Goal: Information Seeking & Learning: Learn about a topic

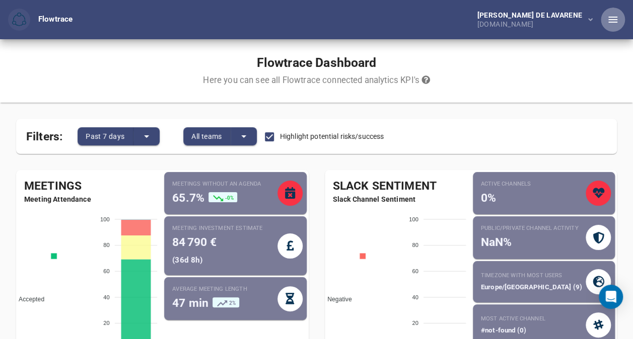
click at [623, 16] on button "button" at bounding box center [613, 20] width 24 height 24
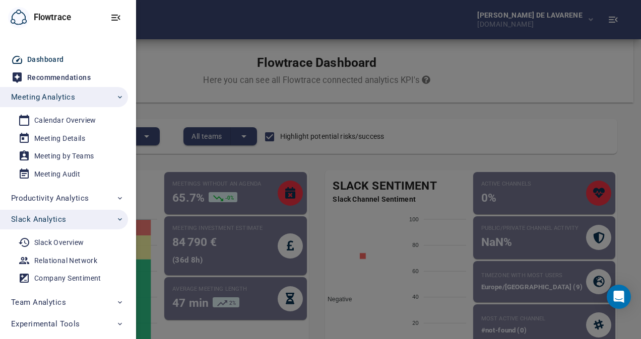
click at [183, 96] on div at bounding box center [320, 169] width 641 height 339
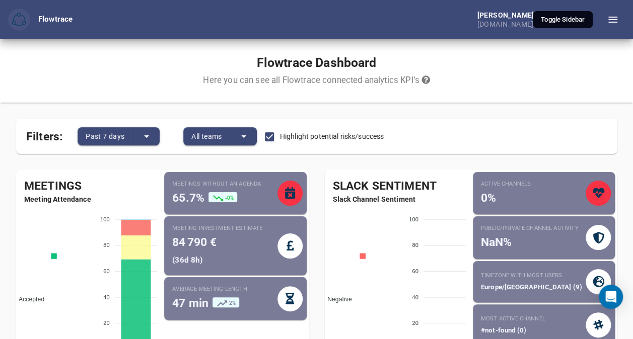
click at [611, 23] on icon "button" at bounding box center [613, 20] width 12 height 12
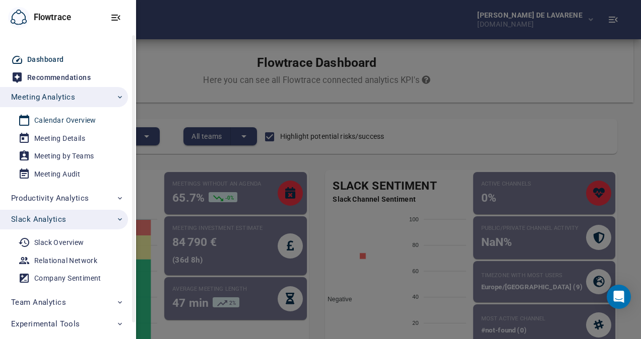
click at [77, 126] on div "Calendar Overview" at bounding box center [65, 120] width 62 height 13
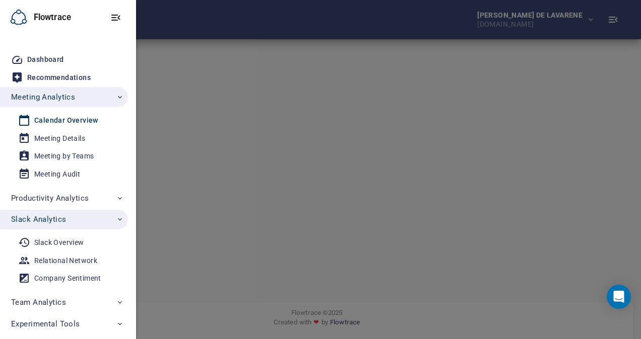
click at [358, 121] on div at bounding box center [320, 169] width 641 height 339
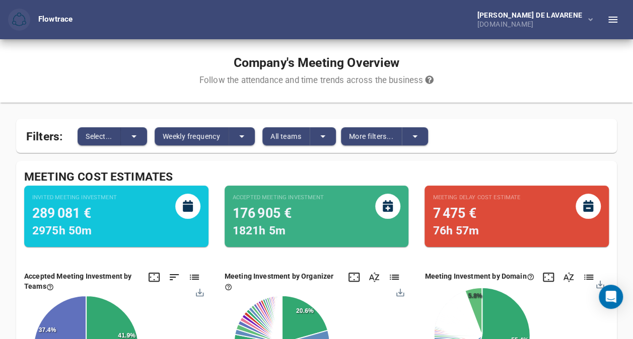
click at [95, 120] on div "Filters: Select... Weekly frequency All teams More filters..." at bounding box center [316, 136] width 601 height 34
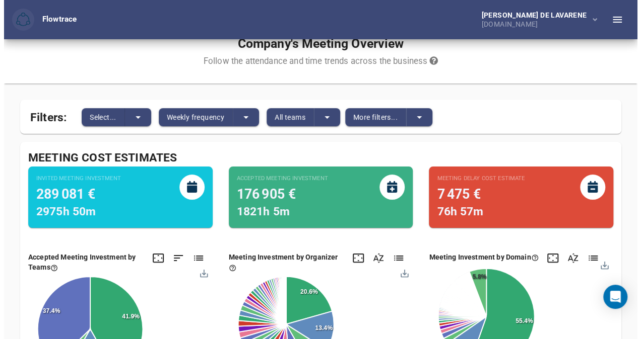
scroll to position [20, 0]
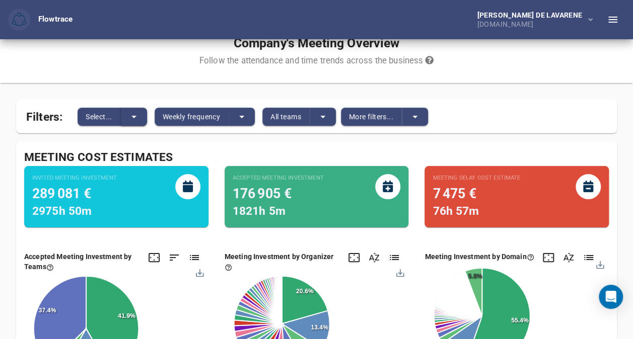
click at [127, 119] on button "split button" at bounding box center [134, 117] width 26 height 18
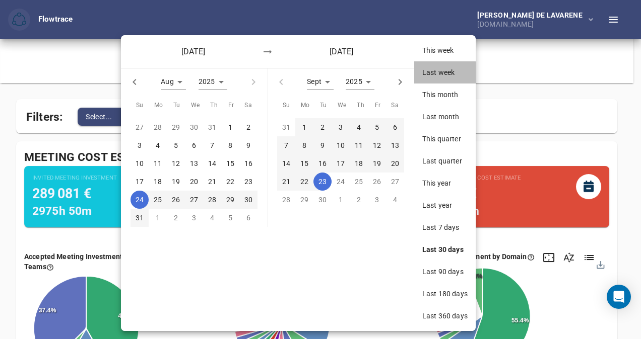
click at [438, 74] on span "Last week" at bounding box center [444, 72] width 45 height 10
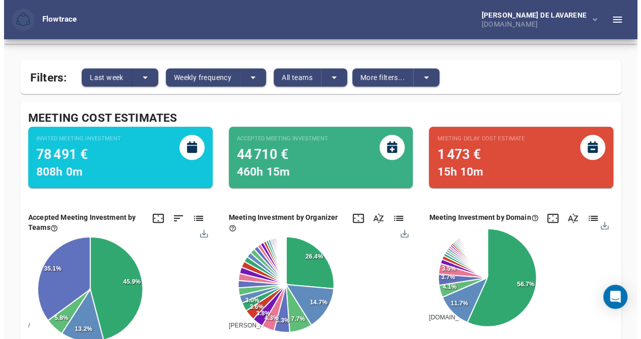
scroll to position [50, 0]
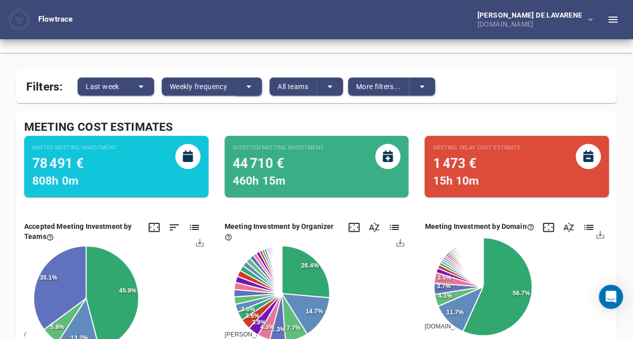
click at [245, 86] on icon "split button" at bounding box center [249, 87] width 12 height 12
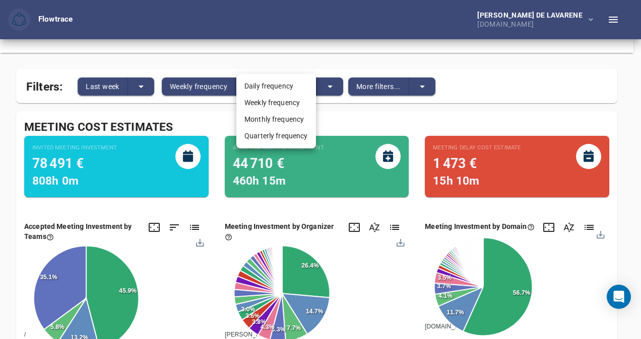
click at [279, 61] on div at bounding box center [320, 169] width 641 height 339
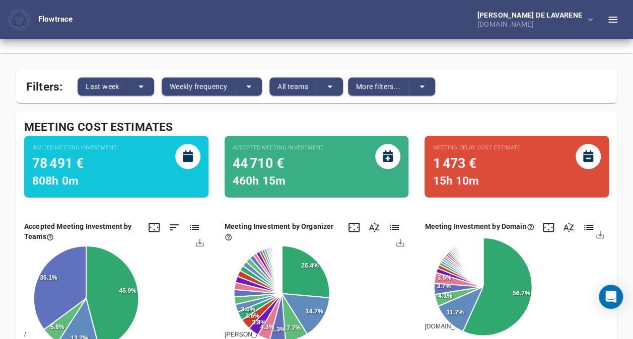
click at [423, 90] on div "Daily frequency Weekly frequency Monthly frequency Quarterly frequency" at bounding box center [316, 169] width 633 height 339
click at [379, 89] on span "More filters..." at bounding box center [378, 87] width 44 height 12
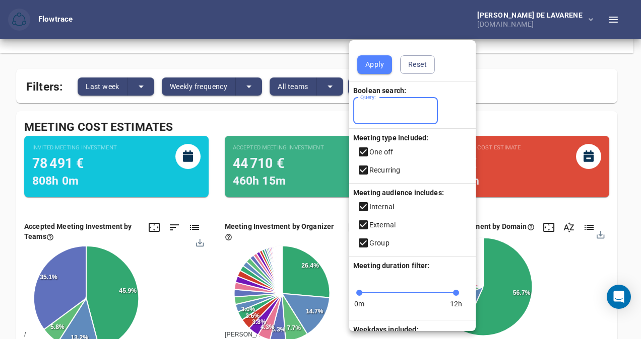
click at [385, 117] on input "Query:" at bounding box center [395, 111] width 85 height 27
click at [392, 114] on input "Query:" at bounding box center [395, 111] width 85 height 27
paste input "**********"
type input "**********"
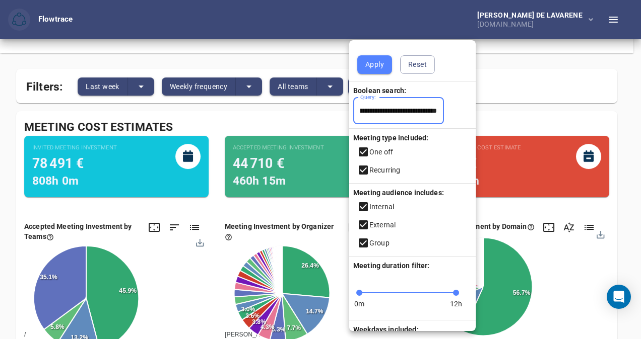
scroll to position [23, 0]
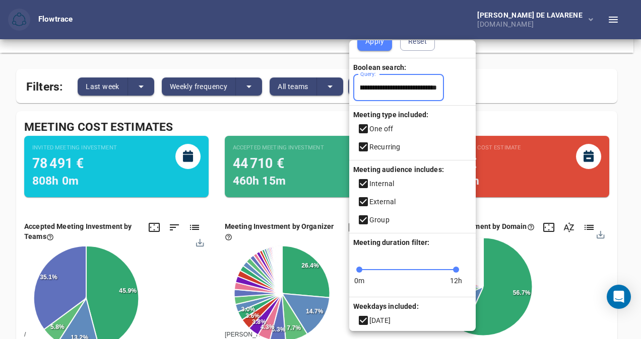
click at [373, 50] on button "Apply" at bounding box center [374, 41] width 35 height 19
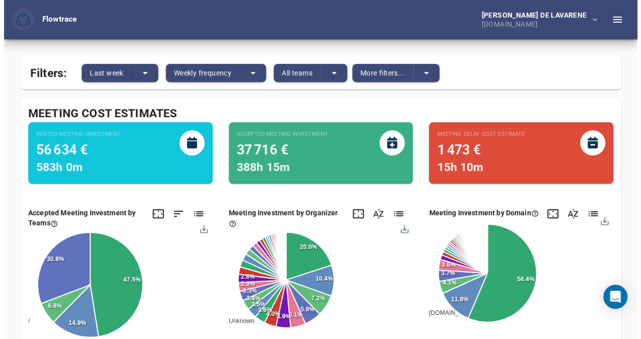
scroll to position [62, 0]
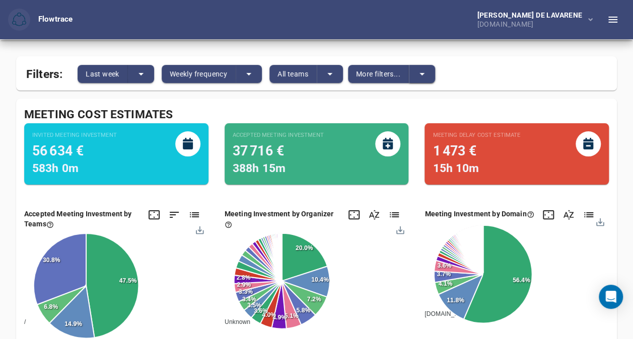
click at [427, 74] on icon "split button" at bounding box center [422, 74] width 12 height 12
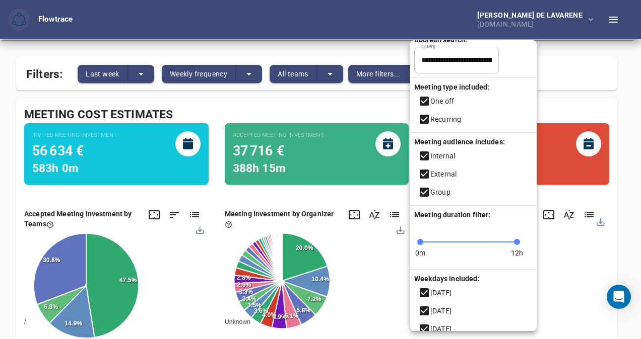
scroll to position [134, 0]
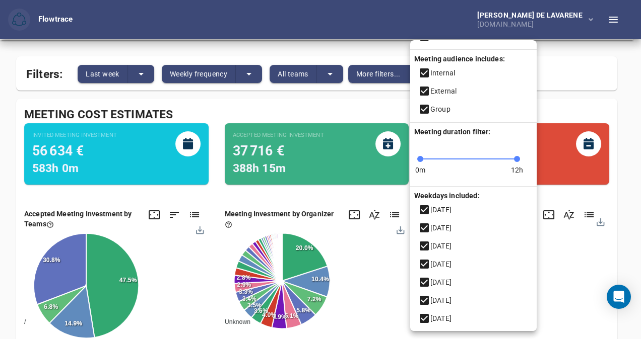
click at [428, 299] on icon at bounding box center [423, 300] width 9 height 9
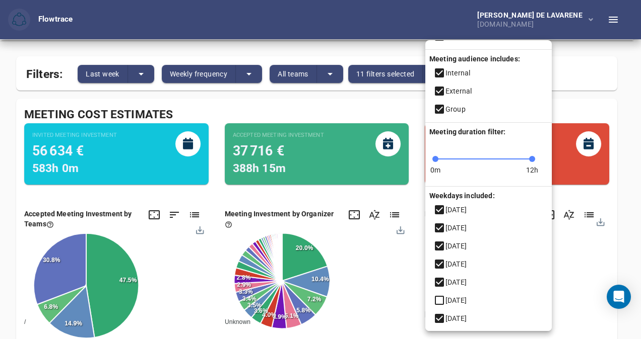
click at [436, 318] on icon at bounding box center [439, 319] width 12 height 12
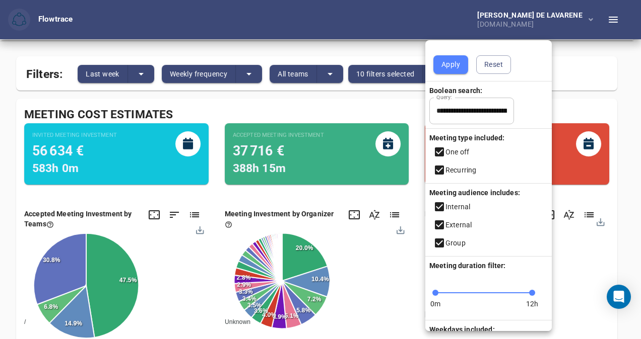
click at [454, 68] on span "Apply" at bounding box center [450, 64] width 19 height 13
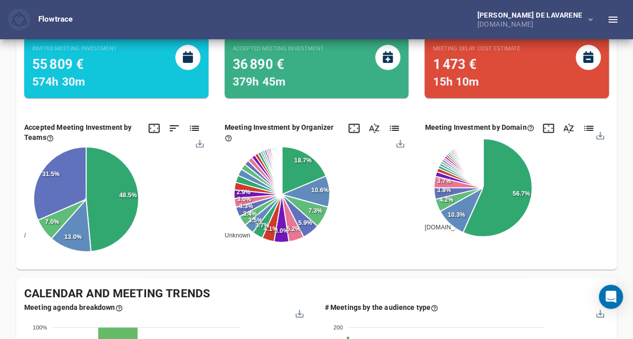
scroll to position [148, 0]
